Goal: Navigation & Orientation: Find specific page/section

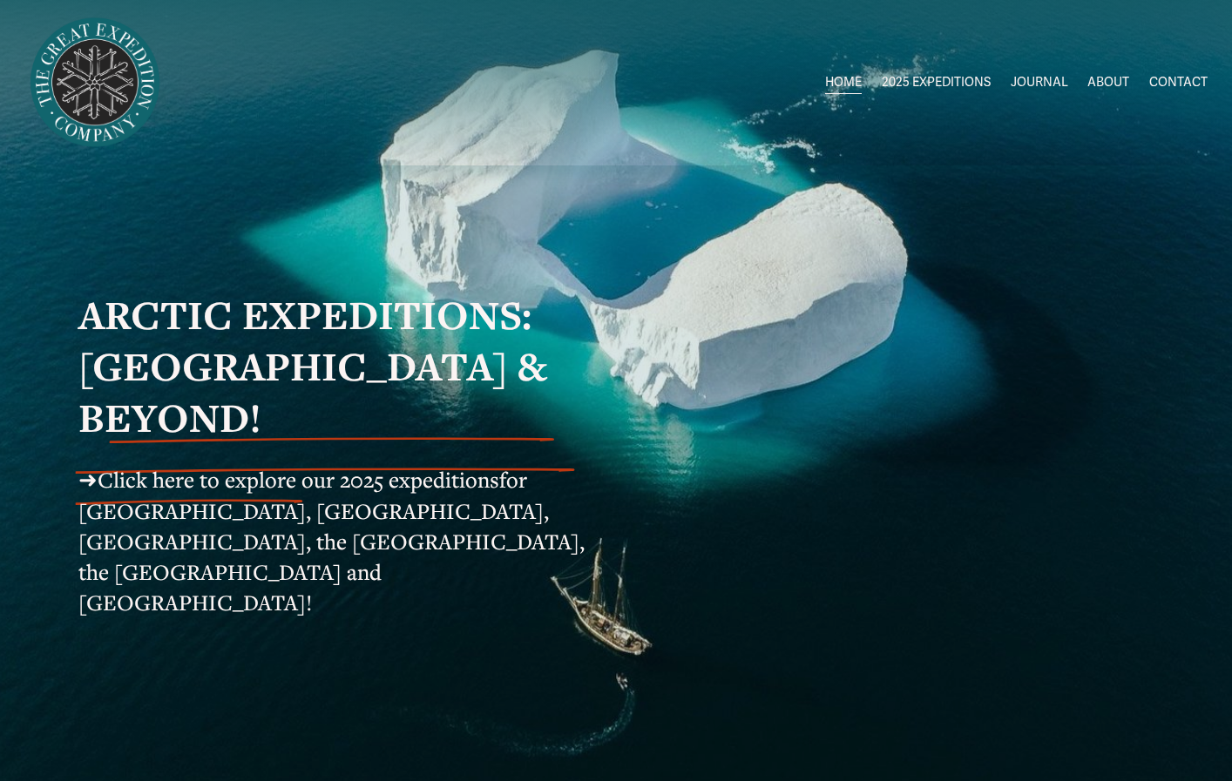
click at [0, 0] on link "Greenland [DATE]-[DATE]" at bounding box center [0, 0] width 0 height 0
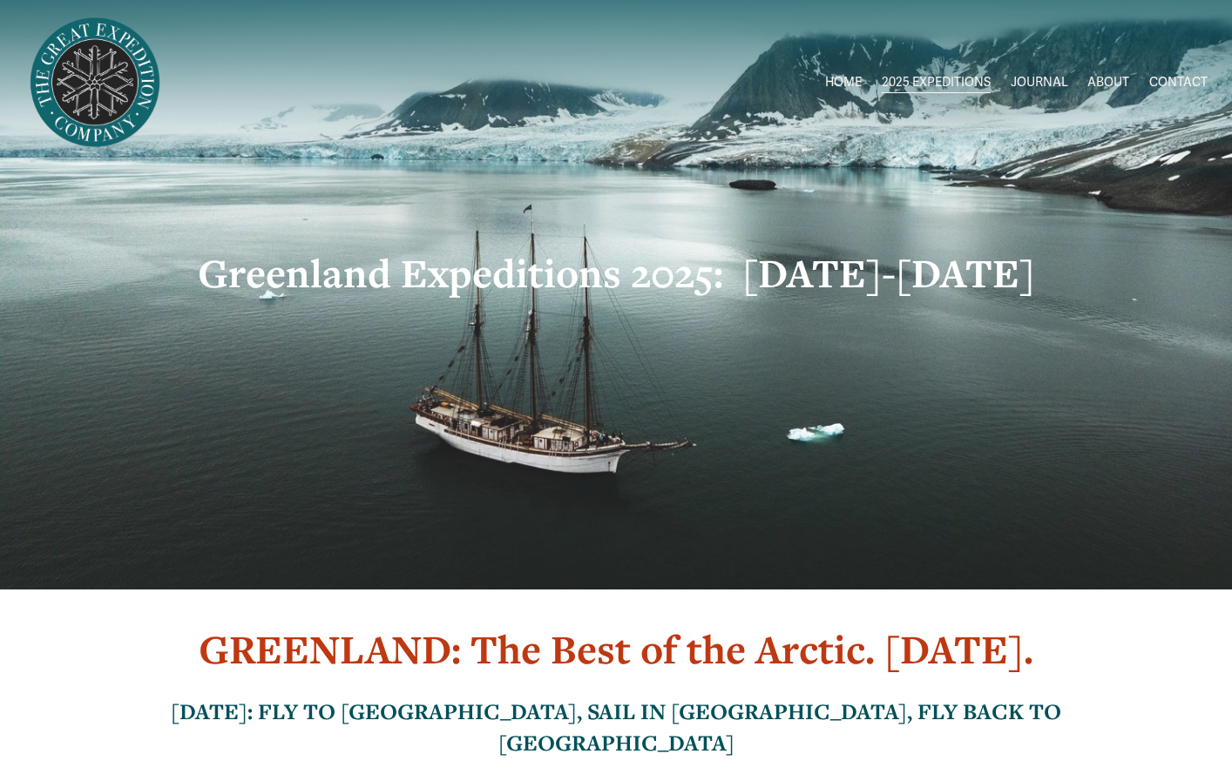
click at [1111, 77] on link "ABOUT" at bounding box center [1108, 83] width 42 height 25
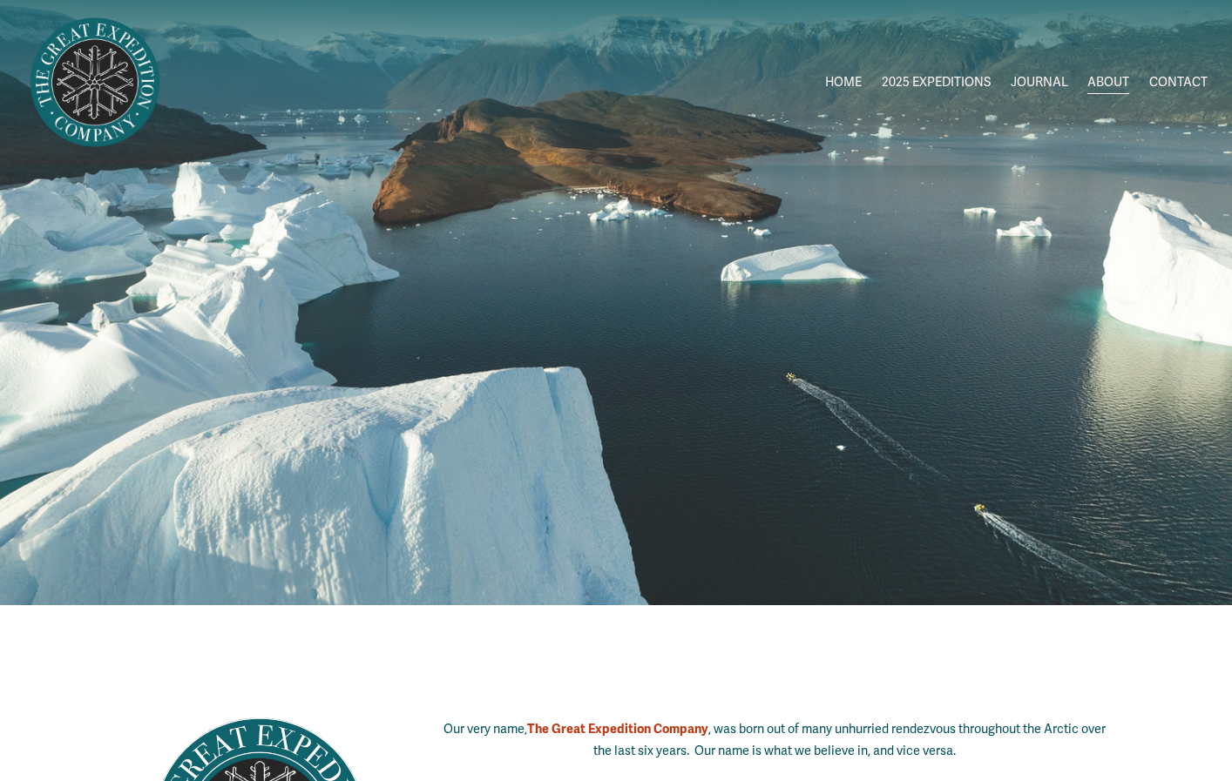
click at [0, 0] on span "ALL 2025 EXPEDITIONS" at bounding box center [0, 0] width 0 height 0
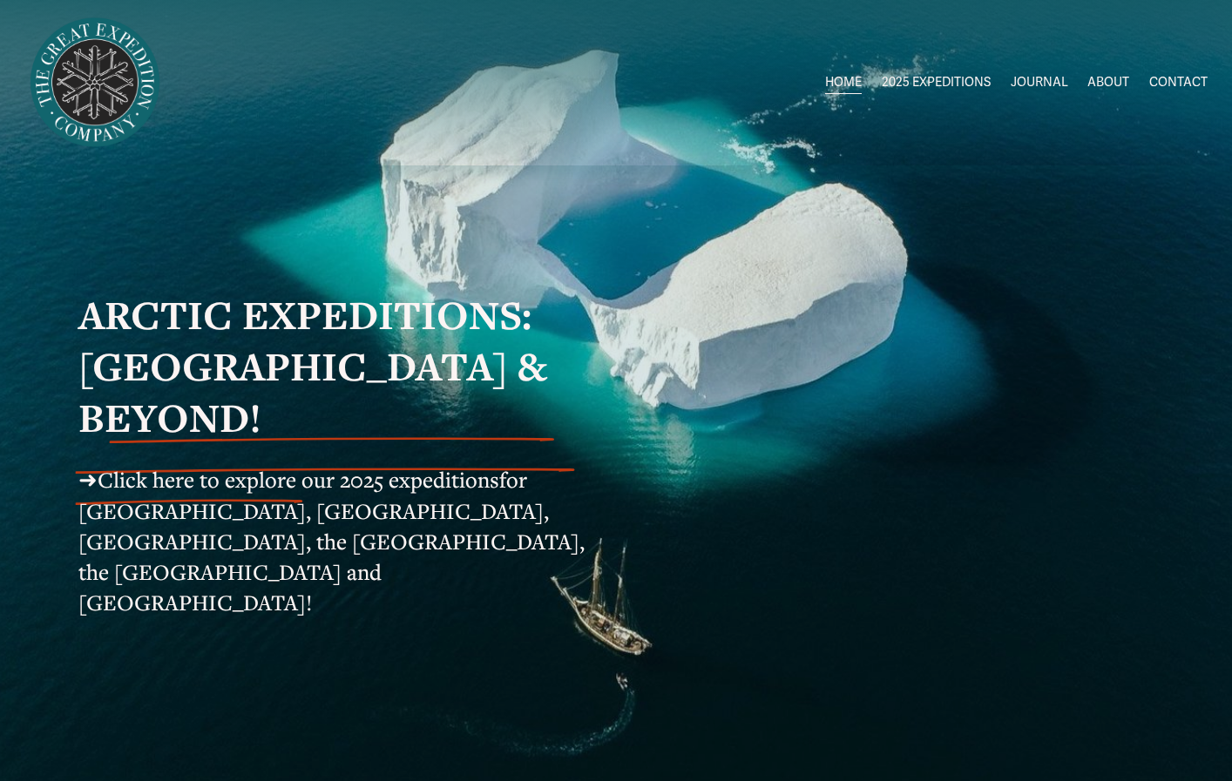
click at [0, 0] on span "ALL 2025 EXPEDITIONS" at bounding box center [0, 0] width 0 height 0
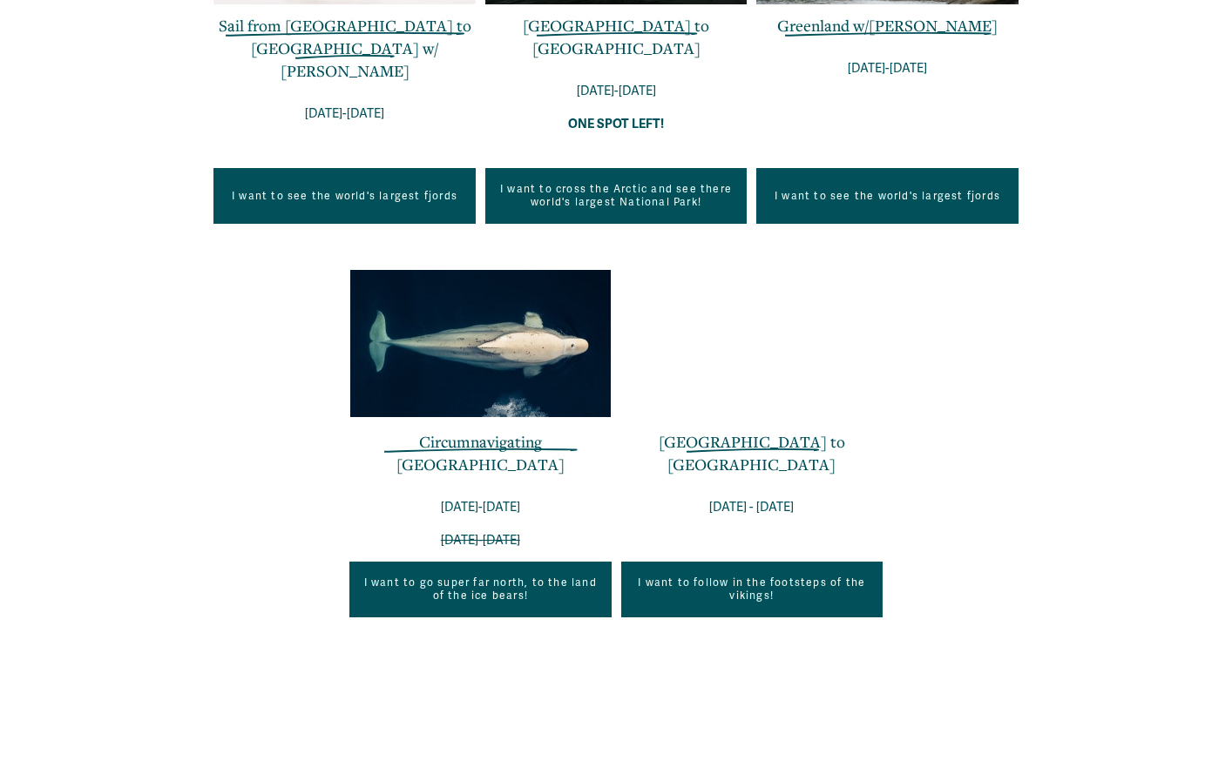
scroll to position [958, 0]
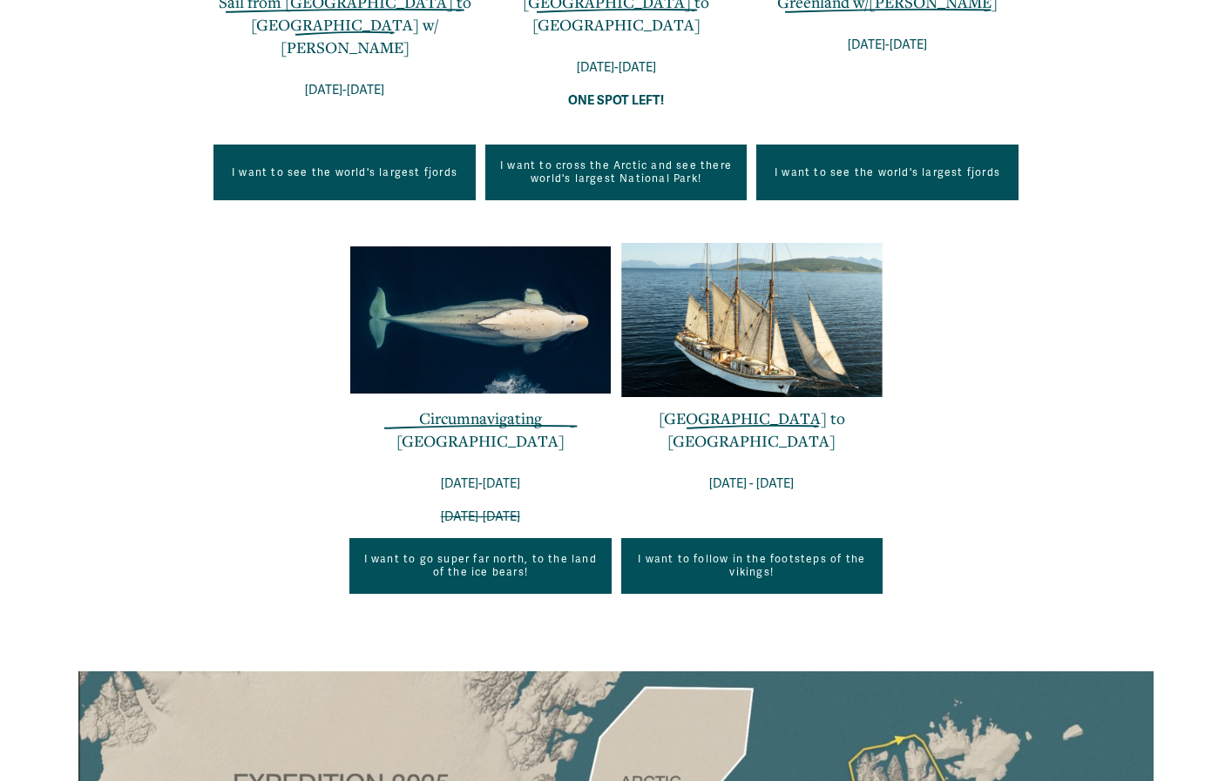
click at [753, 313] on div at bounding box center [751, 320] width 261 height 154
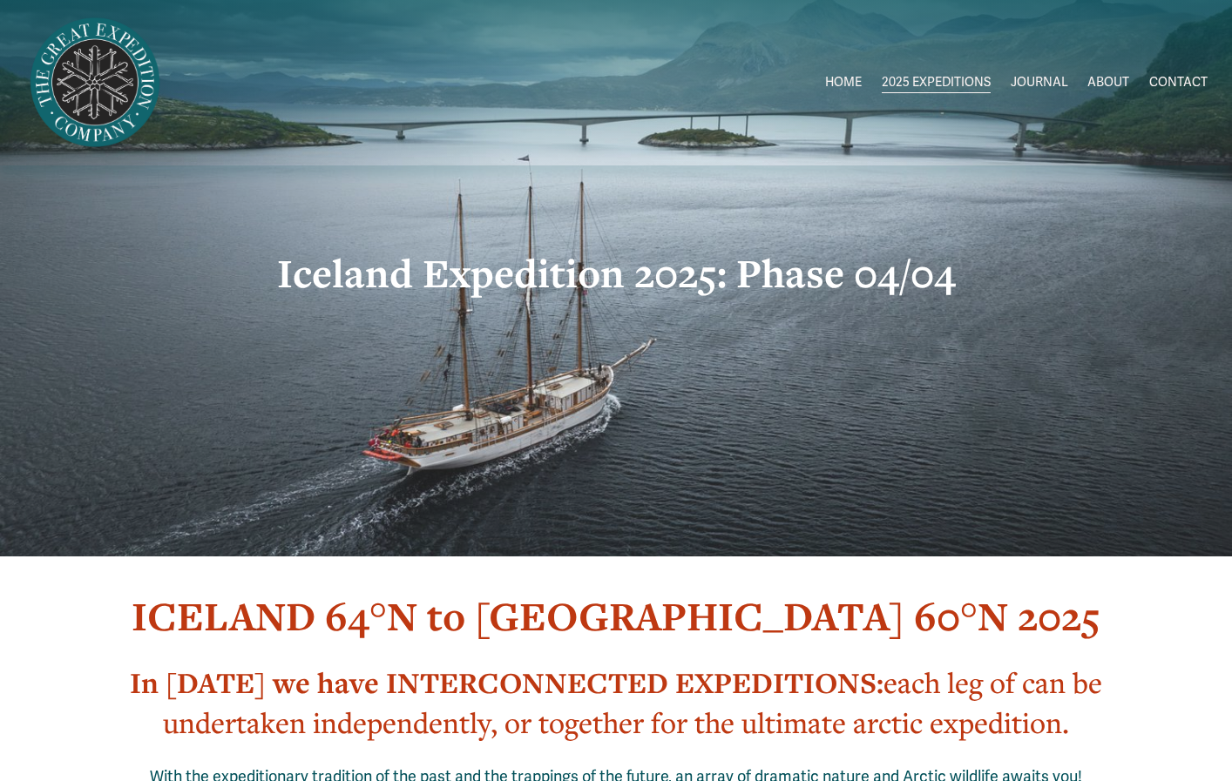
click at [1183, 79] on link "CONTACT" at bounding box center [1178, 83] width 58 height 25
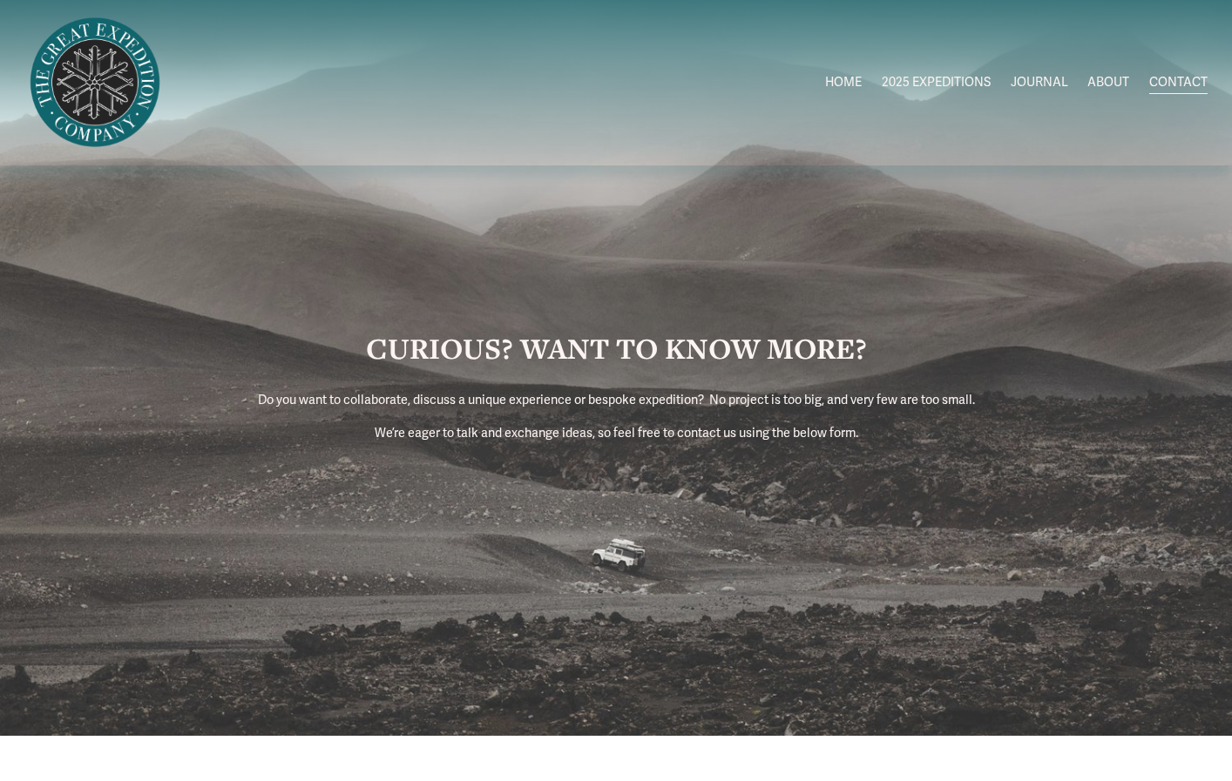
click at [1043, 72] on link "JOURNAL" at bounding box center [1038, 83] width 57 height 25
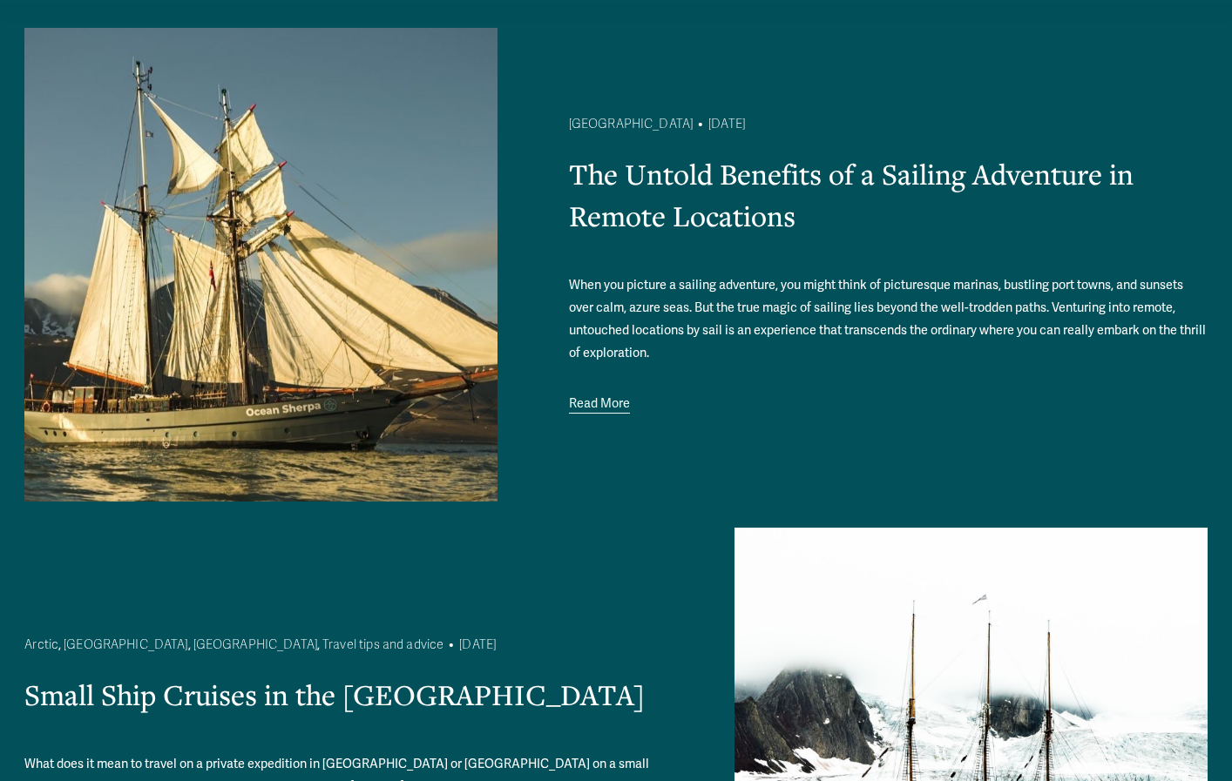
scroll to position [174, 0]
